Goal: Task Accomplishment & Management: Use online tool/utility

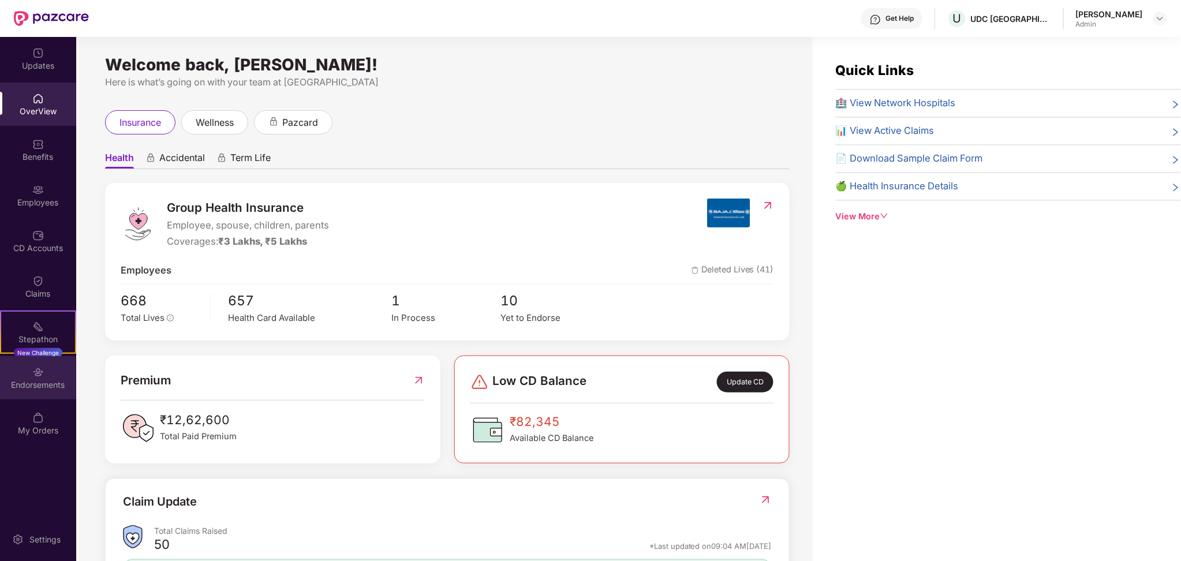
click at [38, 367] on img at bounding box center [38, 373] width 12 height 12
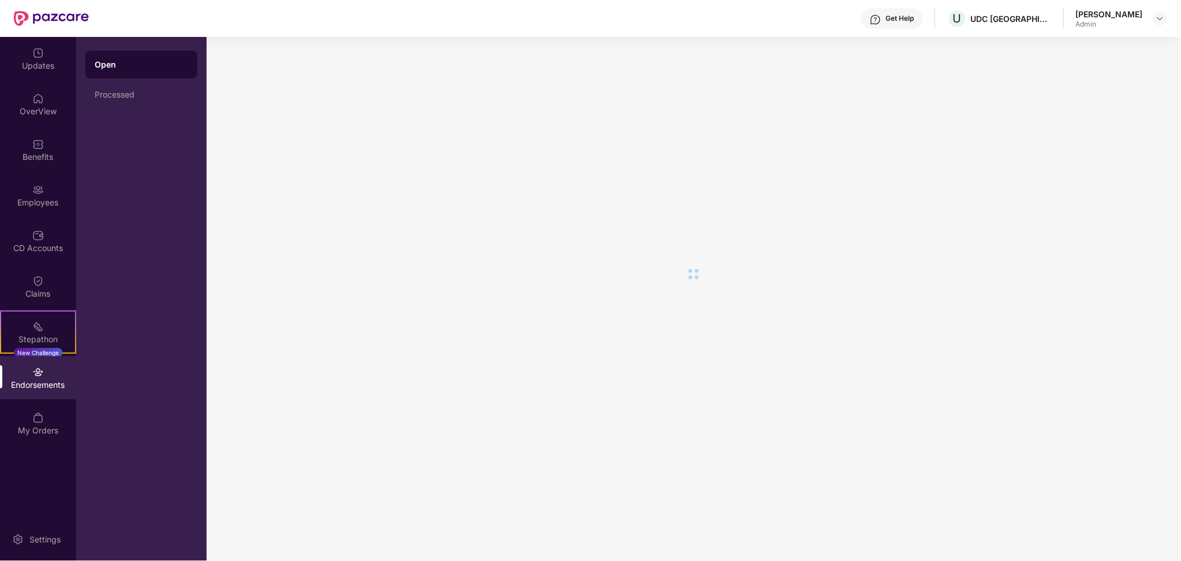
click at [38, 367] on img at bounding box center [38, 373] width 12 height 12
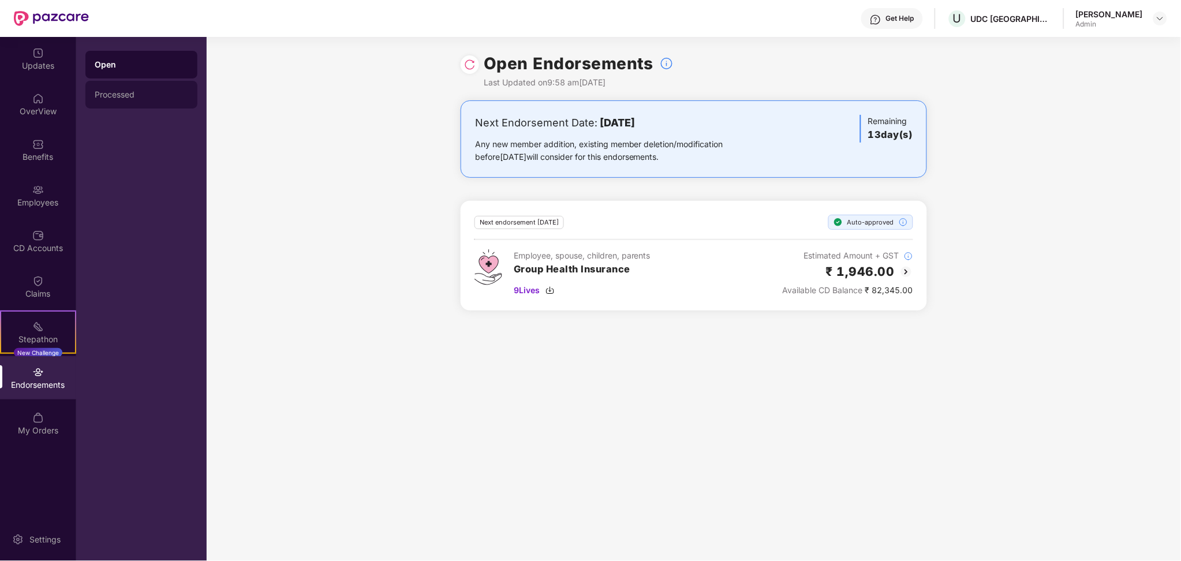
click at [125, 101] on div "Processed" at bounding box center [141, 95] width 112 height 28
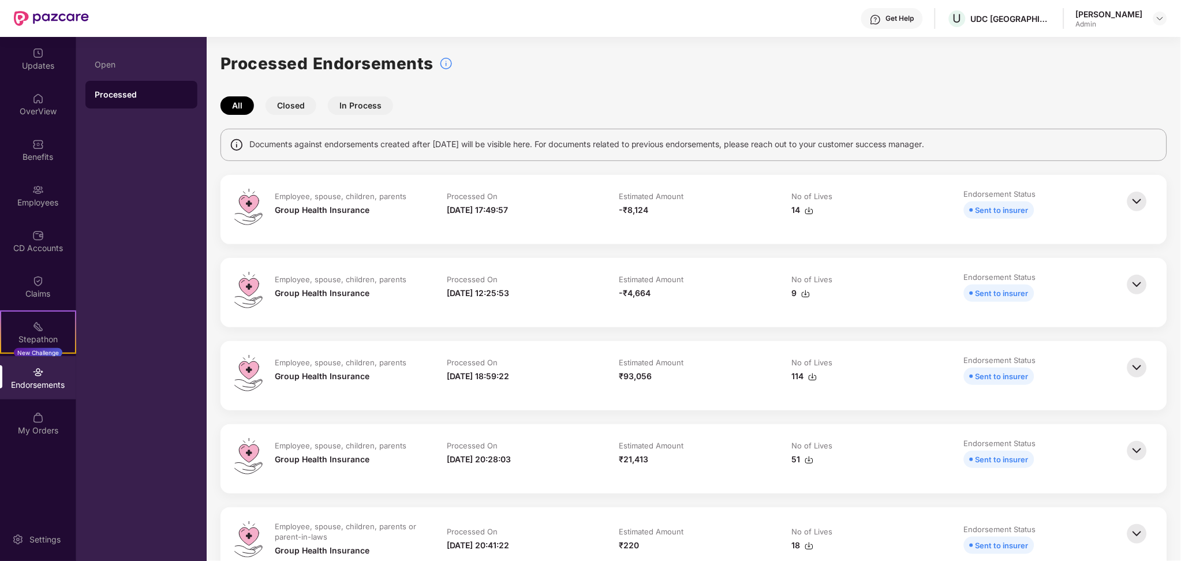
click at [826, 103] on div "All Closed In Process" at bounding box center [694, 105] width 947 height 18
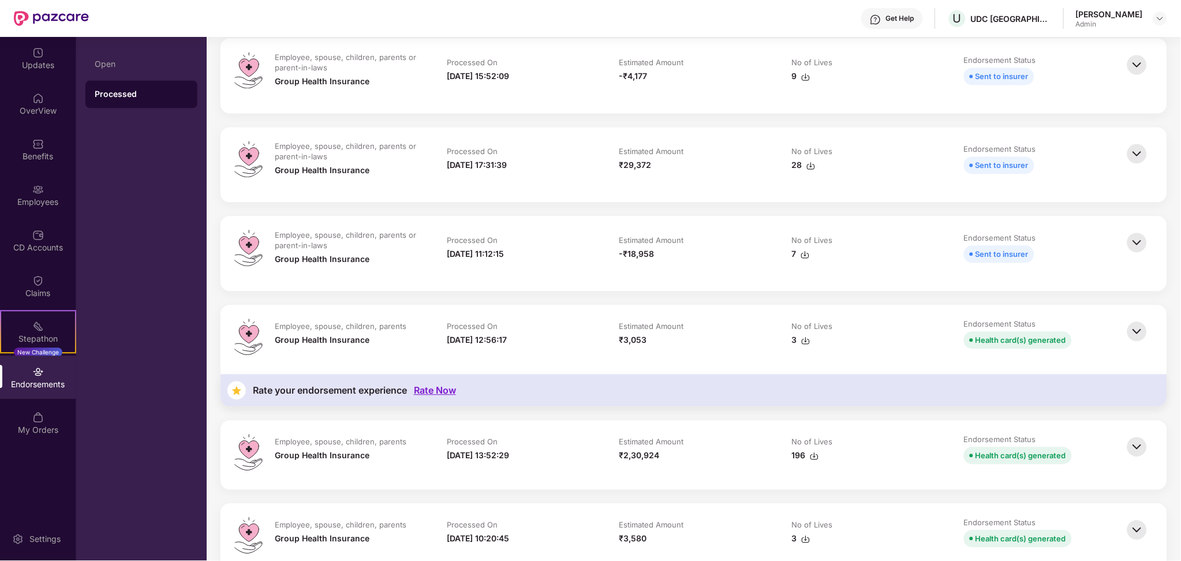
scroll to position [677, 0]
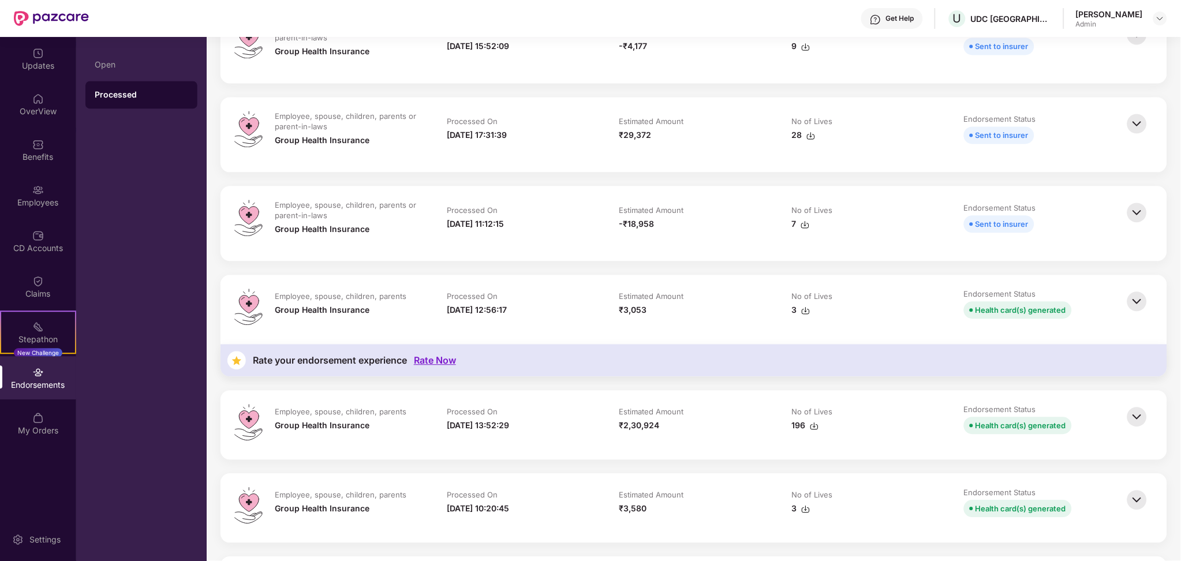
click at [1144, 309] on img at bounding box center [1137, 301] width 25 height 25
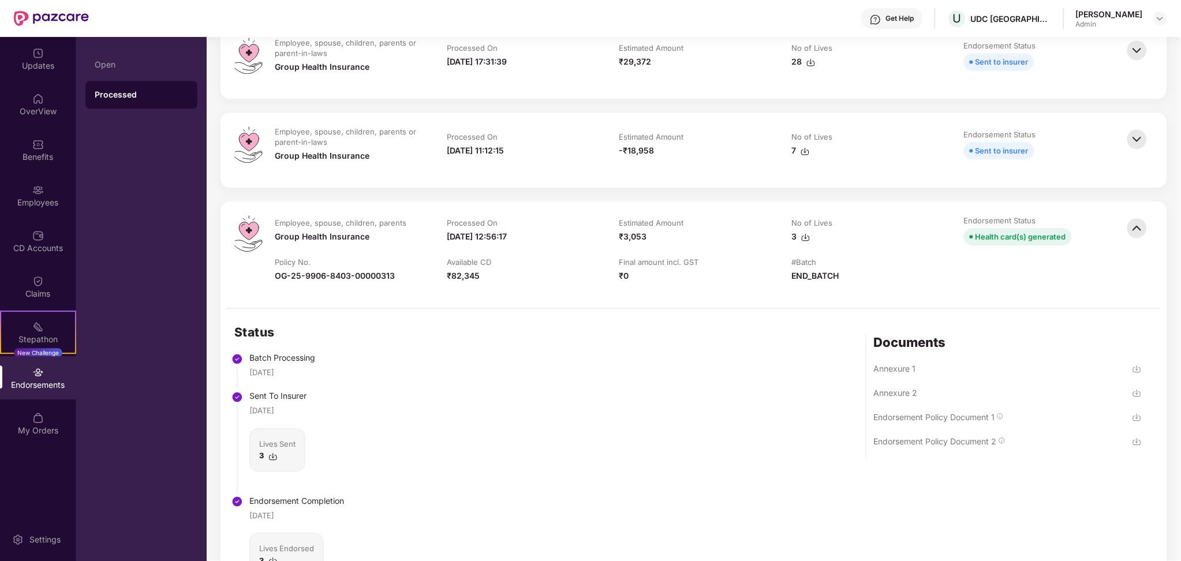
scroll to position [770, 0]
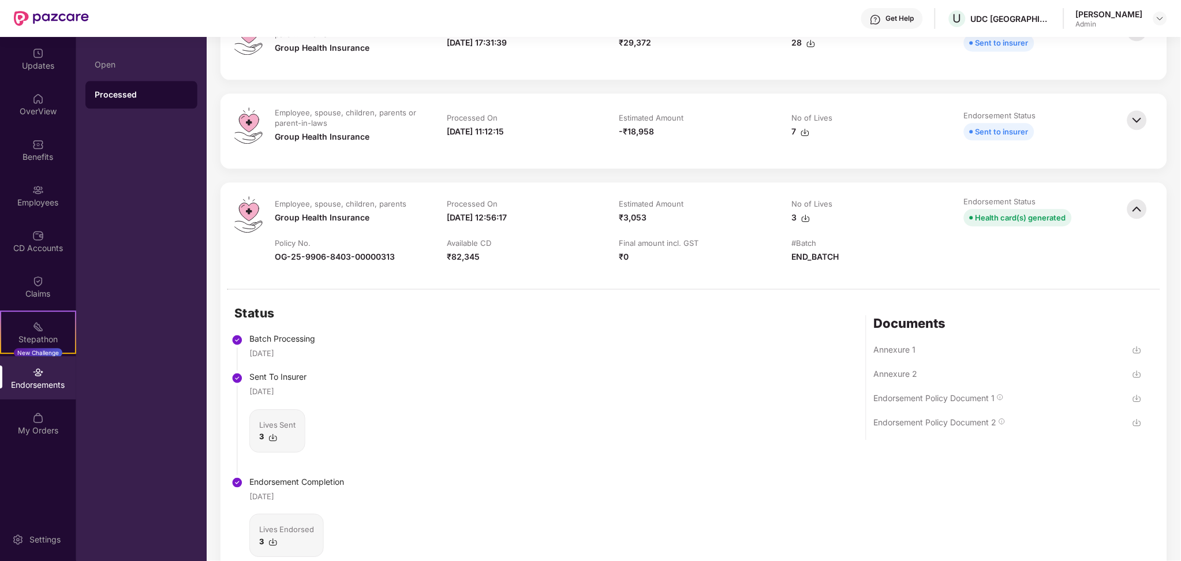
click at [270, 435] on img at bounding box center [272, 437] width 9 height 9
click at [601, 253] on td "Available CD ₹82,345" at bounding box center [521, 256] width 172 height 37
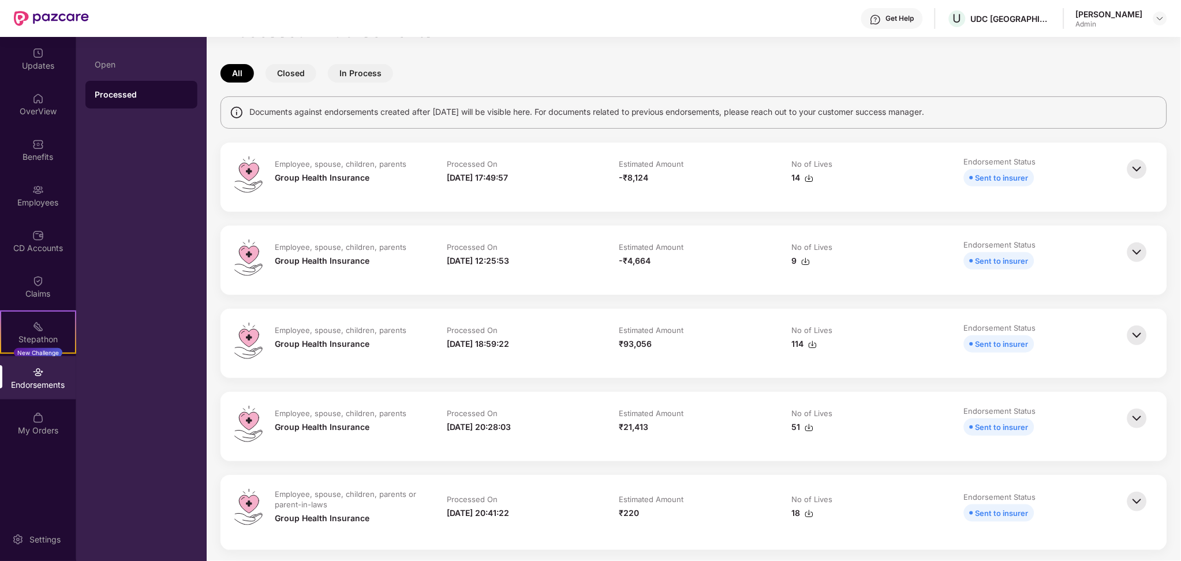
scroll to position [31, 0]
click at [1146, 175] on img at bounding box center [1137, 170] width 25 height 25
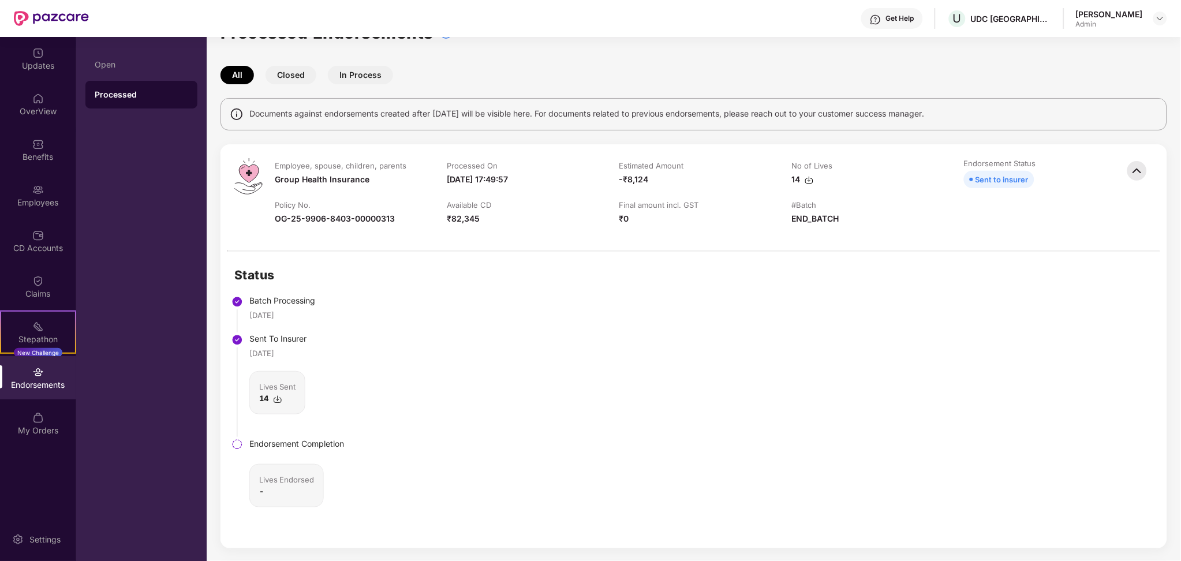
click at [279, 397] on img at bounding box center [277, 399] width 9 height 9
click at [32, 197] on div "Employees" at bounding box center [38, 203] width 76 height 12
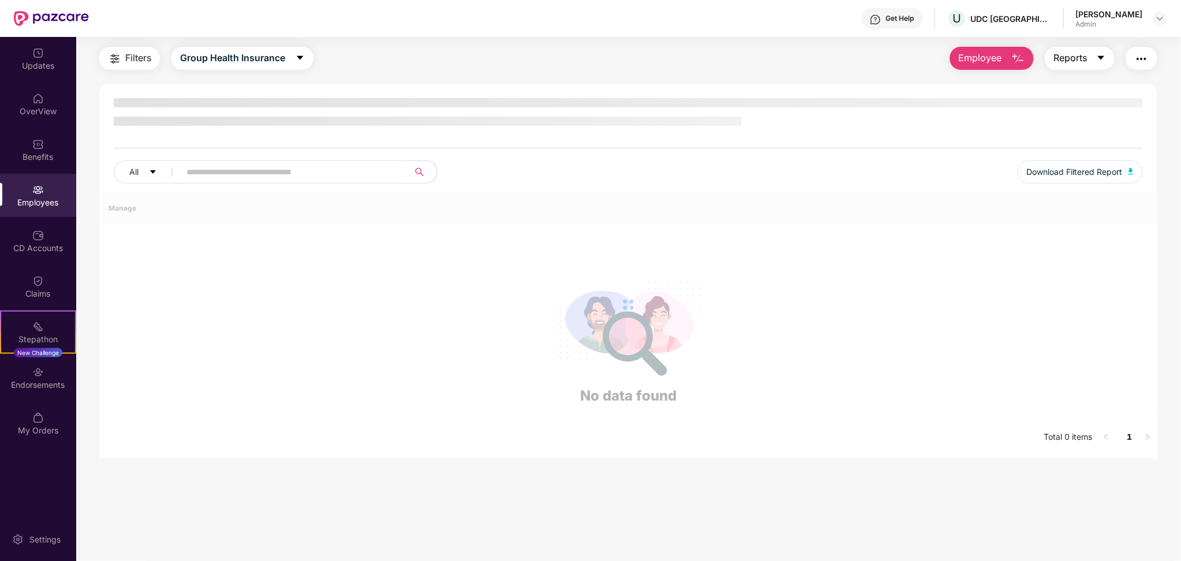
click at [1087, 58] on span "Reports" at bounding box center [1070, 58] width 33 height 14
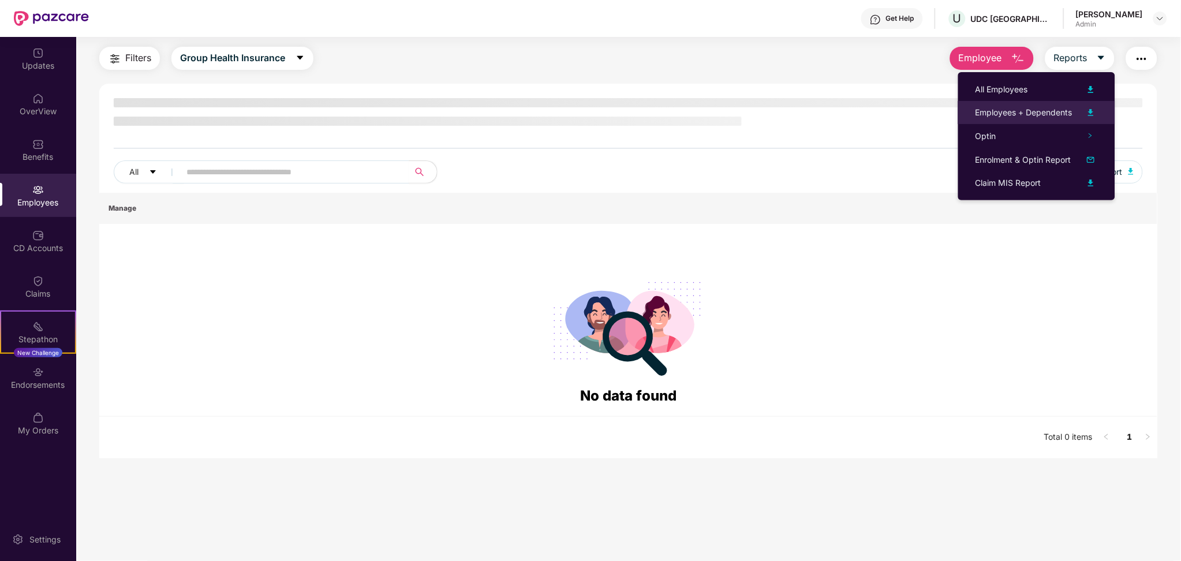
click at [1033, 109] on div "Employees + Dependents" at bounding box center [1024, 112] width 97 height 13
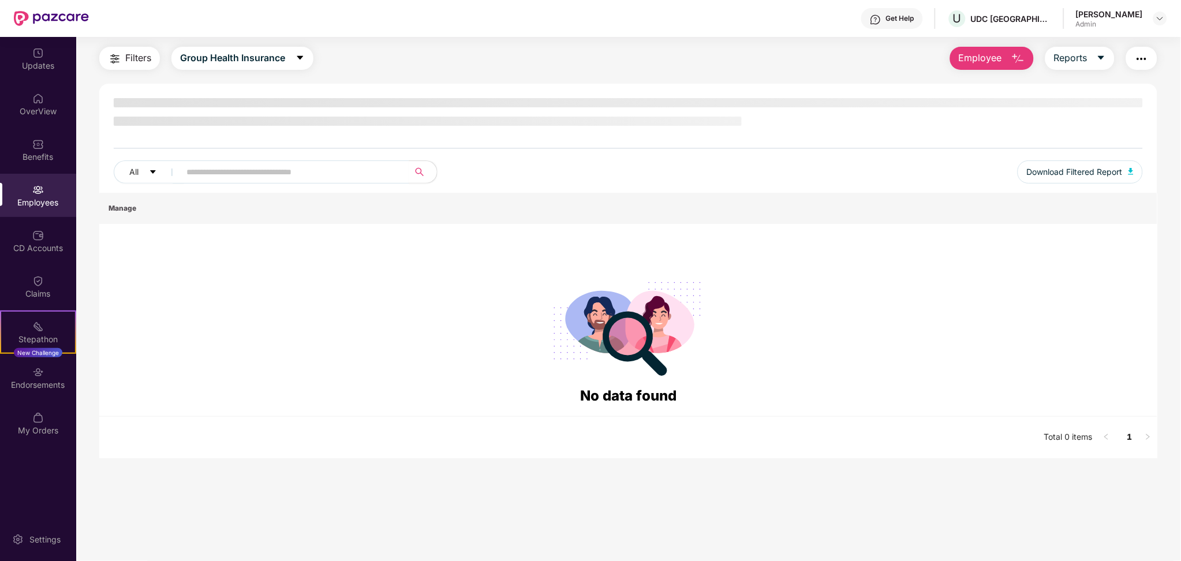
click at [1147, 52] on img "button" at bounding box center [1142, 59] width 14 height 14
click at [27, 197] on div "Employees" at bounding box center [38, 203] width 76 height 12
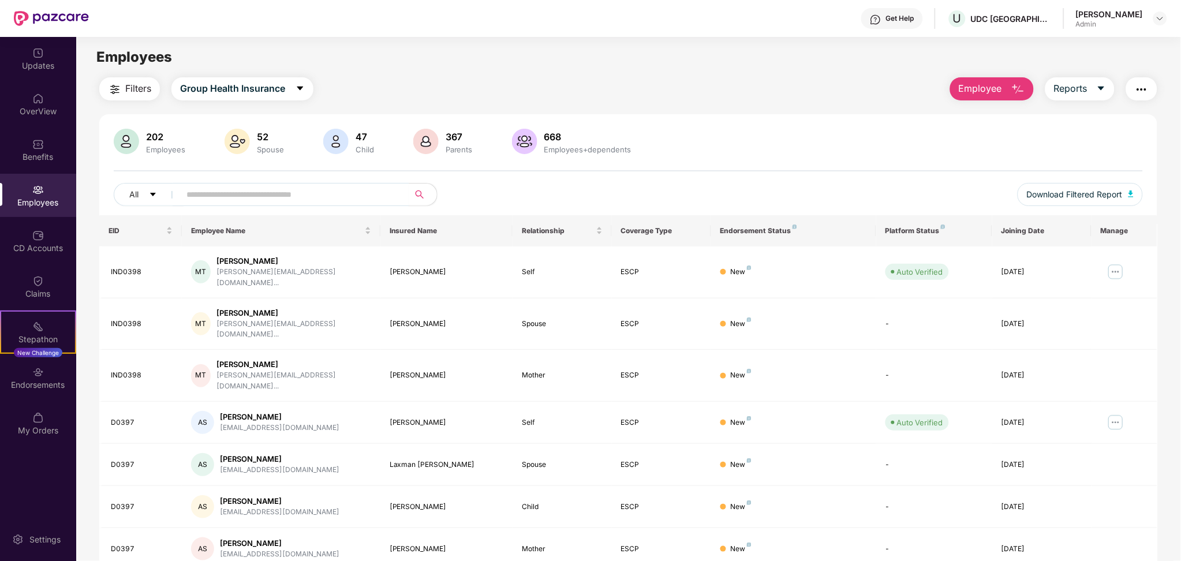
click at [972, 90] on span "Employee" at bounding box center [980, 88] width 43 height 14
click at [1078, 83] on span "Reports" at bounding box center [1070, 88] width 33 height 14
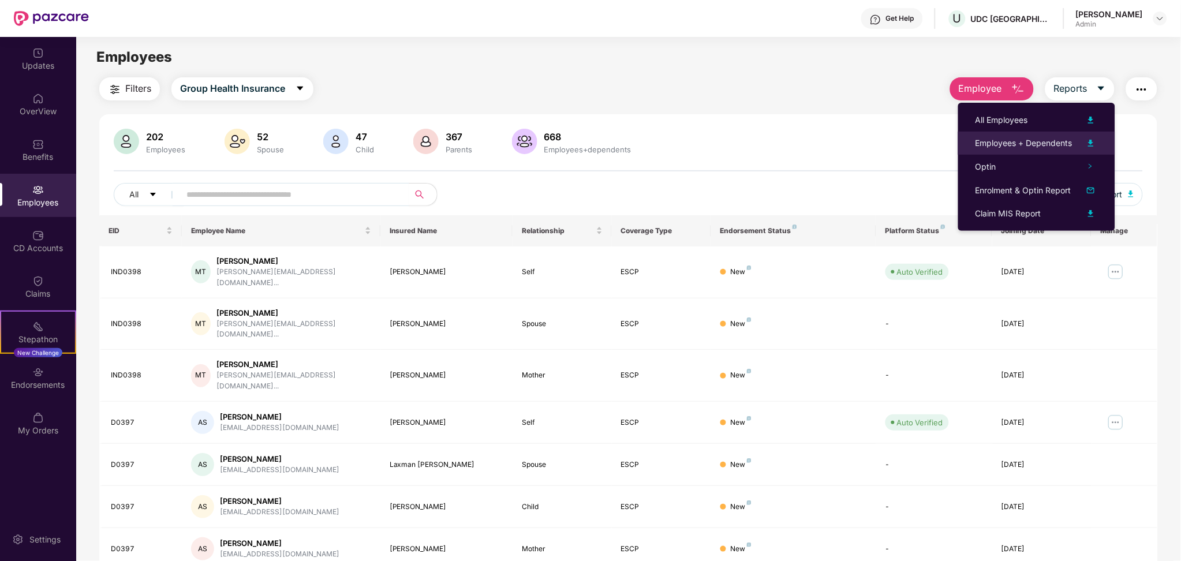
click at [1024, 141] on div "Employees + Dependents" at bounding box center [1024, 143] width 97 height 13
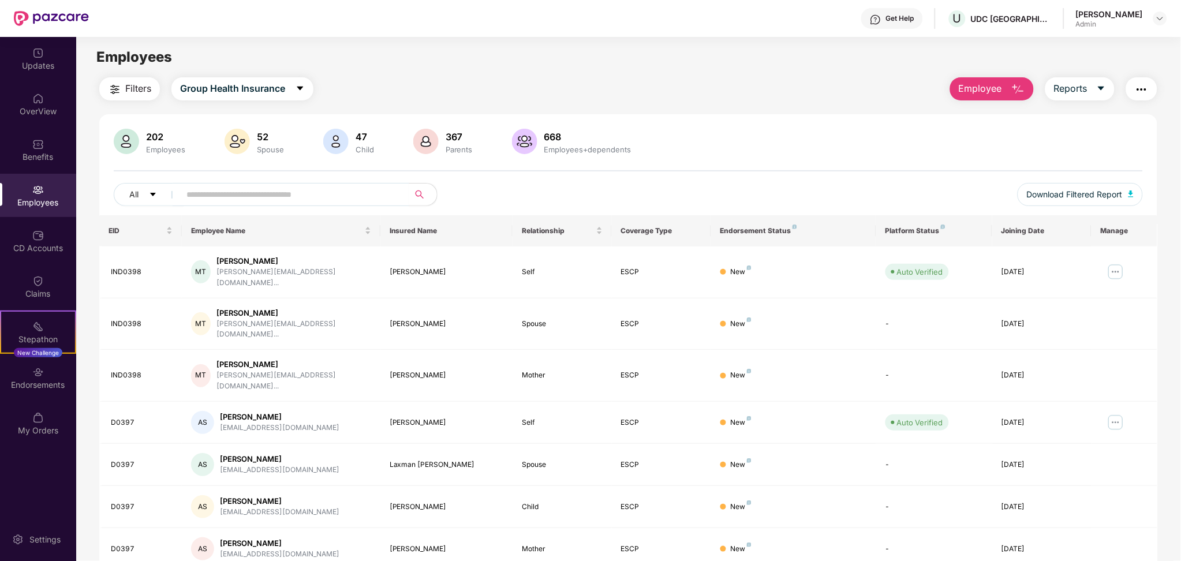
click at [869, 63] on div "Employees" at bounding box center [628, 57] width 1104 height 22
click at [1098, 81] on button "Reports" at bounding box center [1080, 88] width 69 height 23
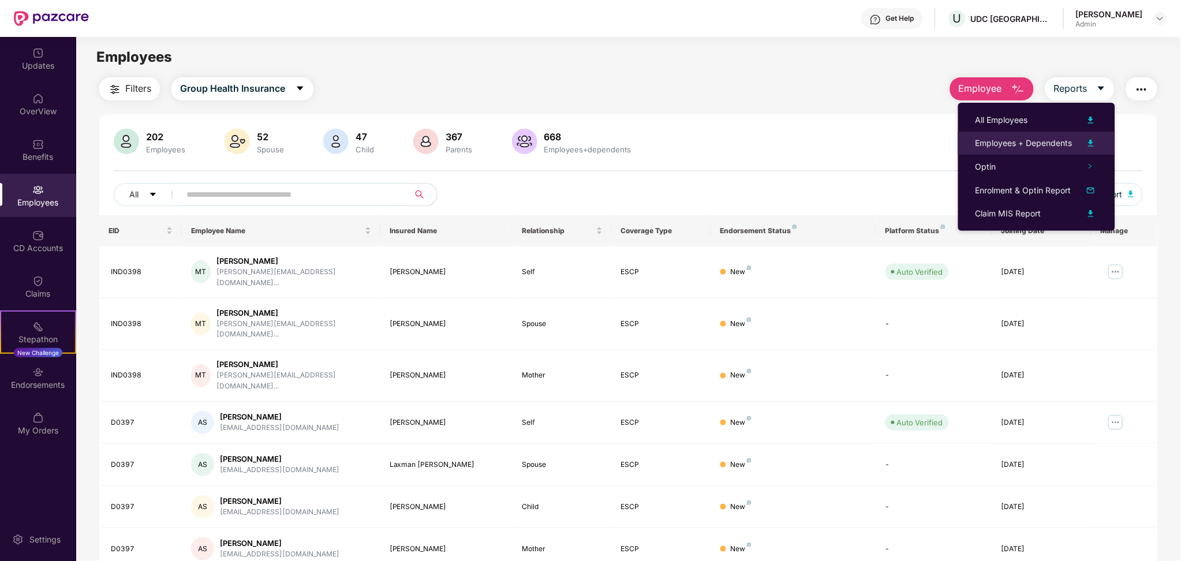
click at [1019, 139] on div "Employees + Dependents" at bounding box center [1024, 143] width 97 height 13
